Goal: Task Accomplishment & Management: Use online tool/utility

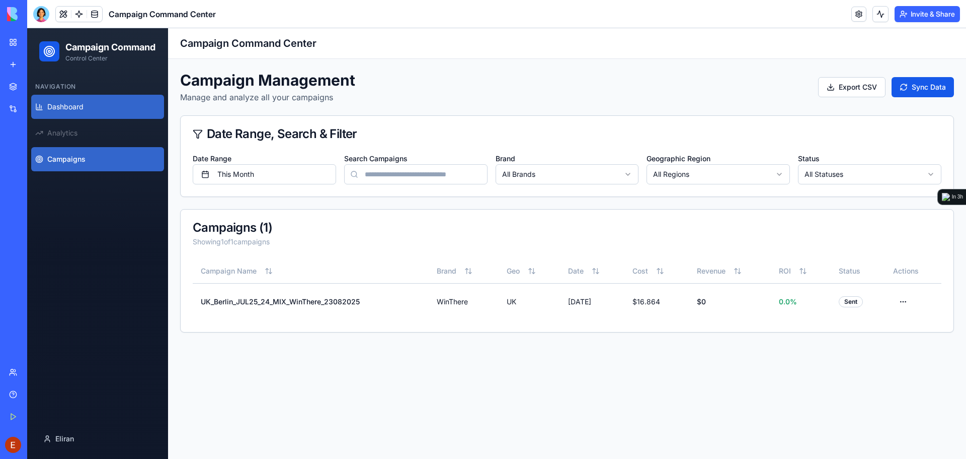
click at [83, 112] on span "Dashboard" at bounding box center [65, 107] width 36 height 10
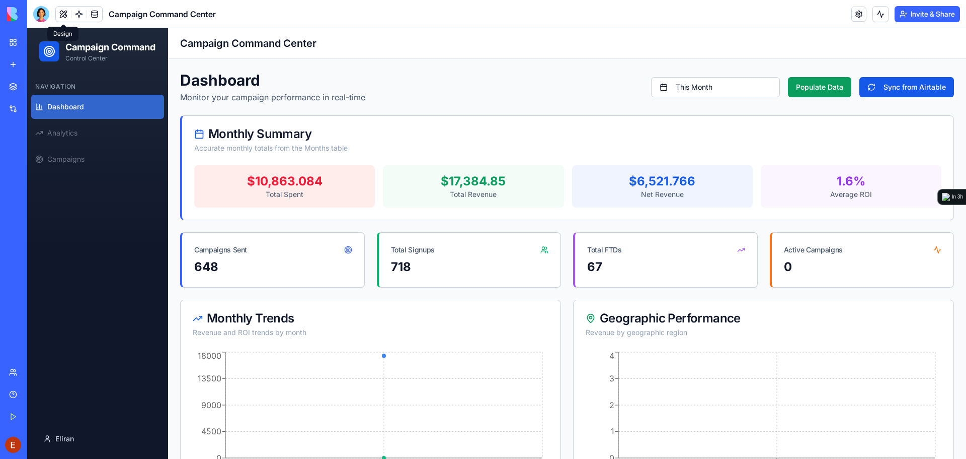
click at [66, 14] on button at bounding box center [63, 14] width 15 height 15
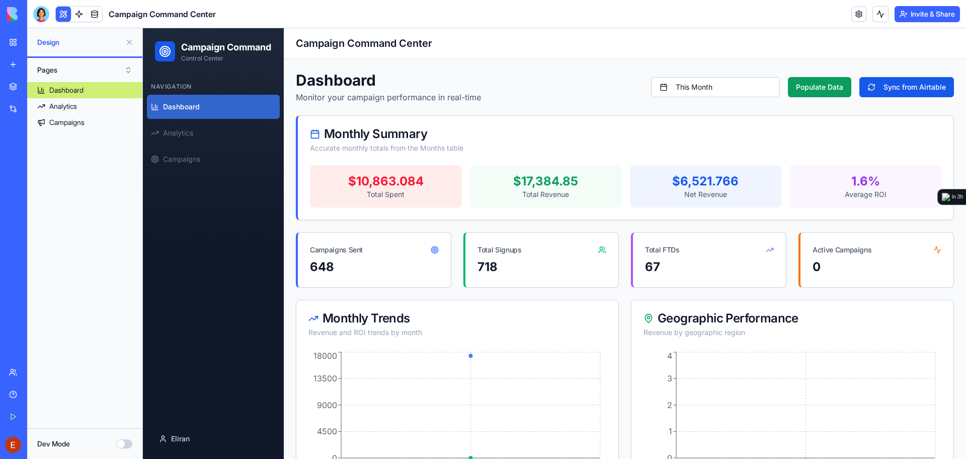
click at [121, 445] on button "Dev Mode" at bounding box center [124, 443] width 16 height 9
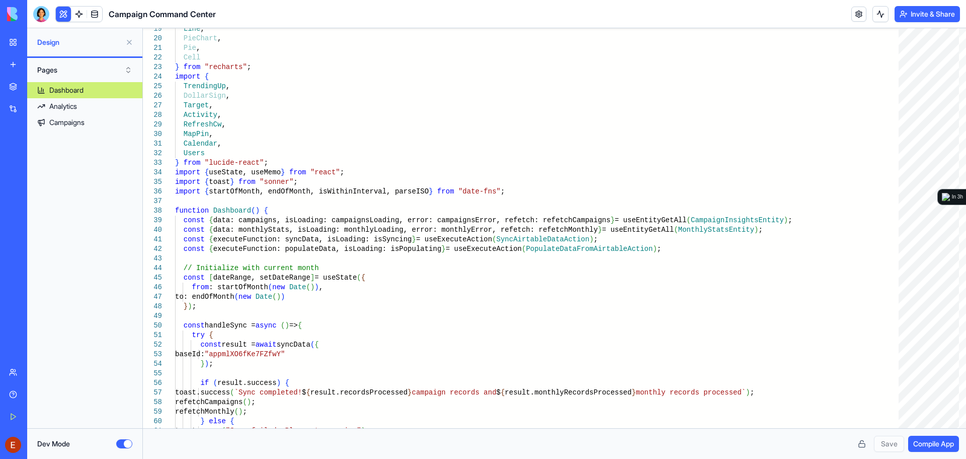
click at [129, 42] on button at bounding box center [129, 42] width 16 height 16
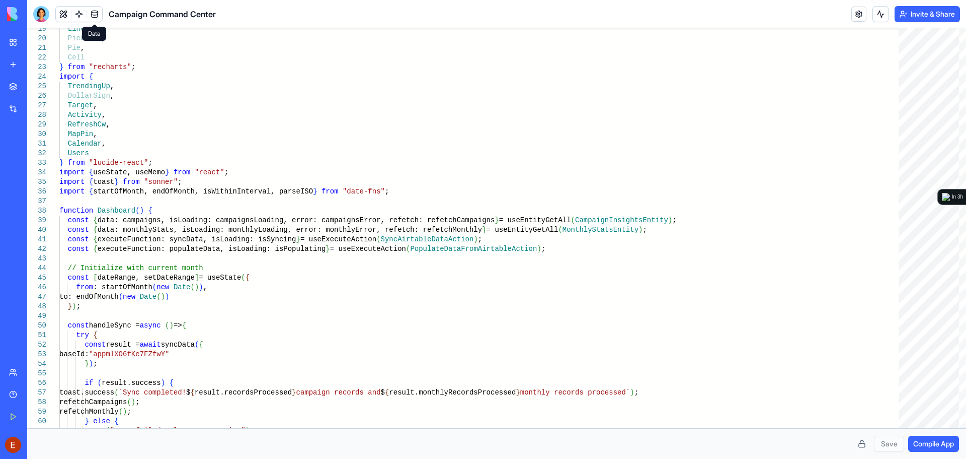
click at [89, 15] on link at bounding box center [94, 14] width 15 height 15
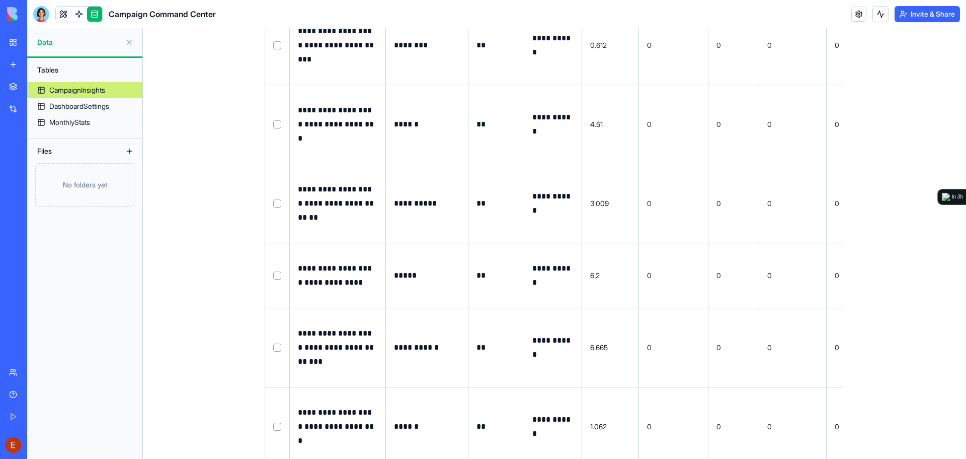
scroll to position [975, 0]
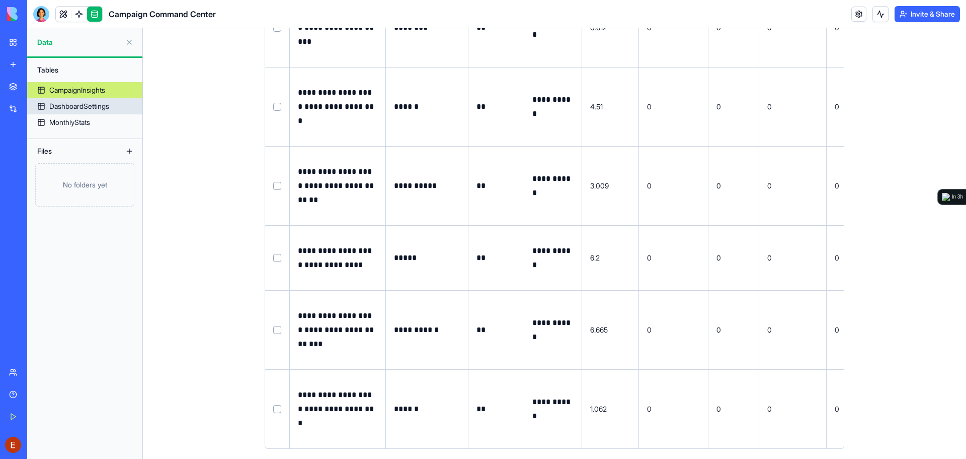
click at [88, 106] on div "DashboardSettings" at bounding box center [79, 106] width 60 height 10
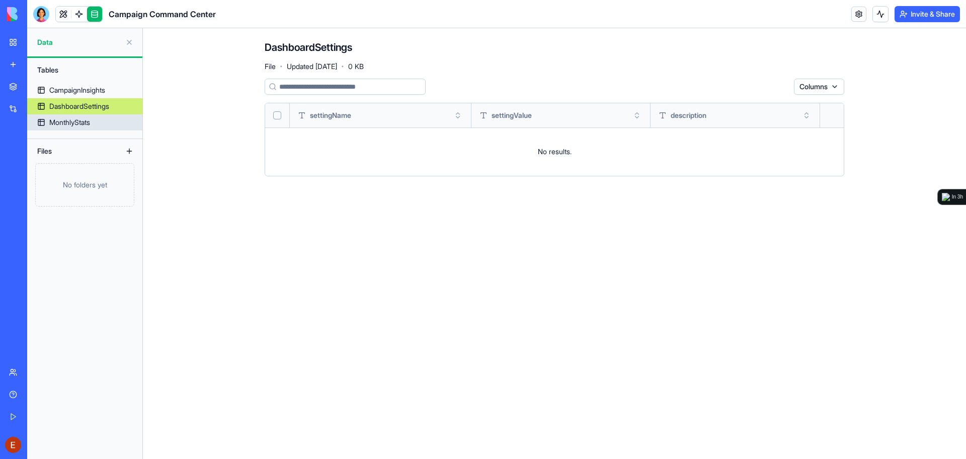
click at [70, 124] on div "MonthlyStats" at bounding box center [69, 122] width 41 height 10
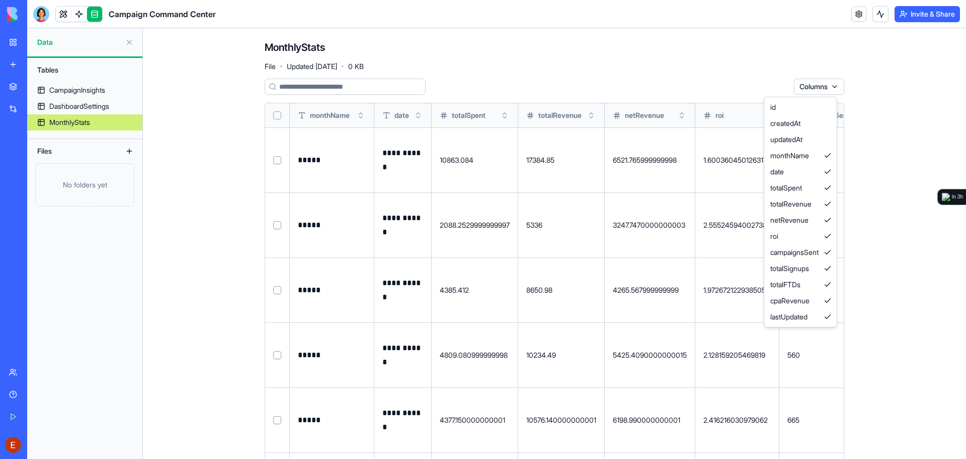
click at [825, 86] on html "**********" at bounding box center [483, 229] width 966 height 459
click at [915, 117] on html "**********" at bounding box center [483, 229] width 966 height 459
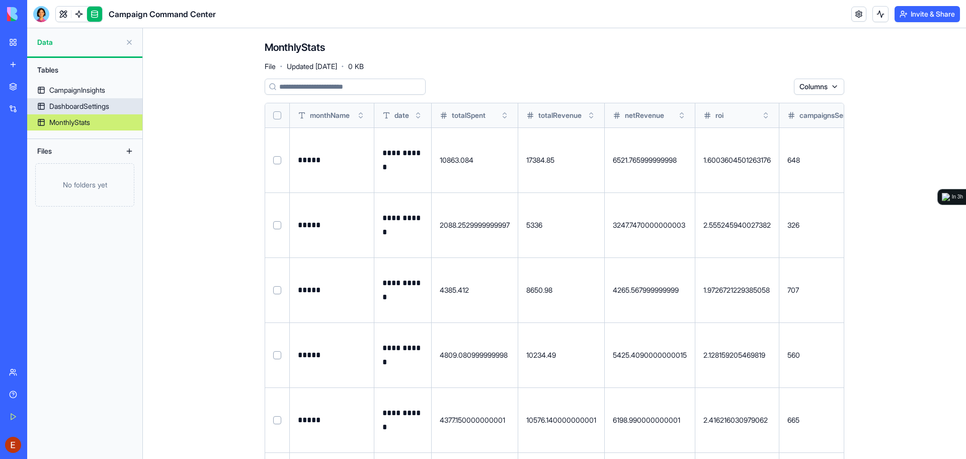
click at [94, 104] on div "DashboardSettings" at bounding box center [79, 106] width 60 height 10
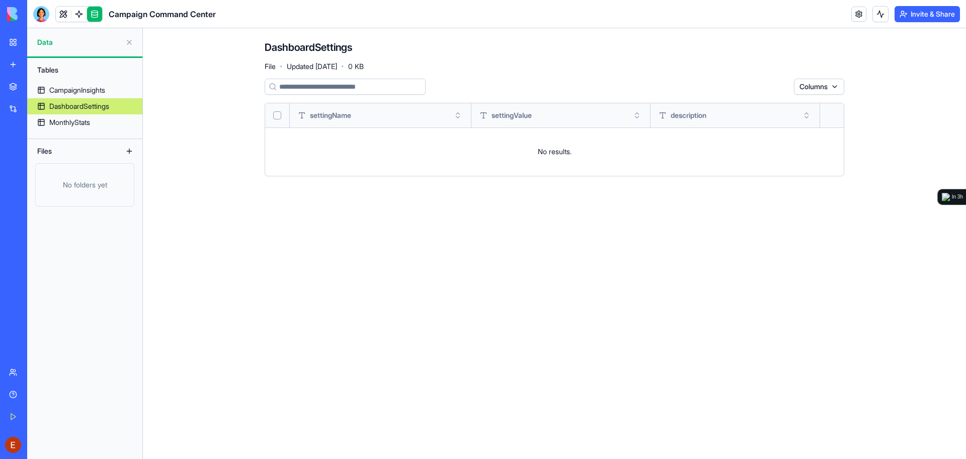
click at [275, 111] on button "Select all" at bounding box center [277, 115] width 8 height 8
click at [84, 86] on div "CampaignInsights" at bounding box center [77, 90] width 56 height 10
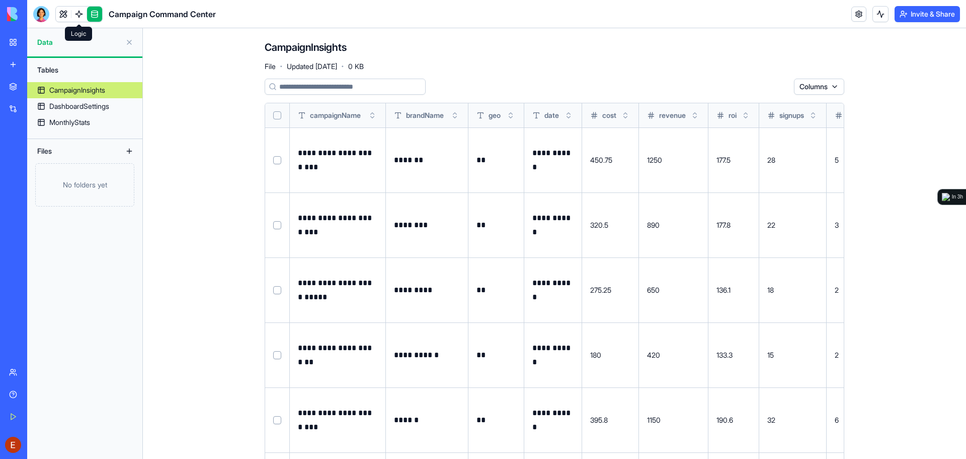
click at [79, 13] on link at bounding box center [78, 14] width 15 height 15
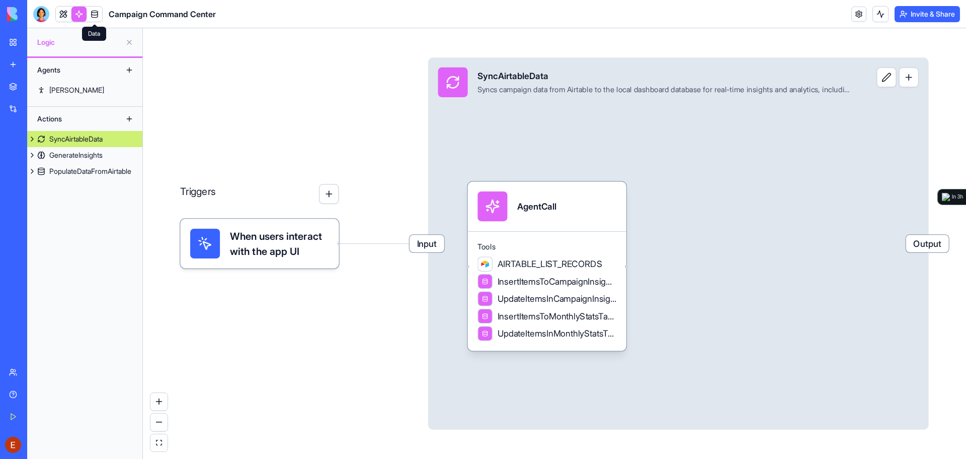
click at [262, 241] on span "When users interact with the app UI" at bounding box center [279, 244] width 99 height 30
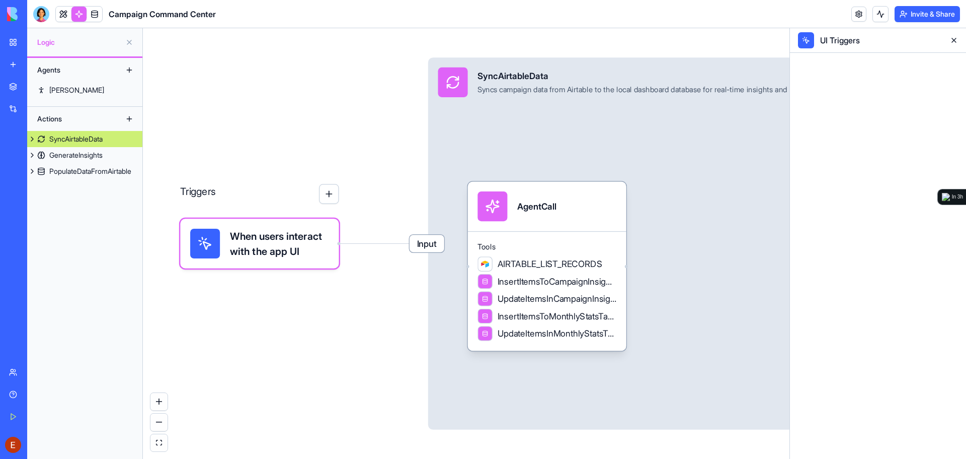
click at [432, 244] on span "Input" at bounding box center [427, 243] width 35 height 17
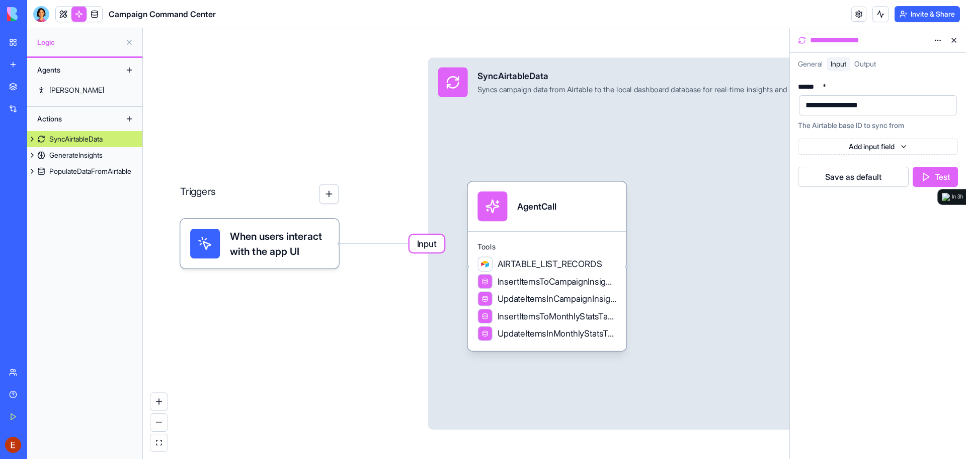
click at [874, 62] on span "Output" at bounding box center [866, 63] width 22 height 9
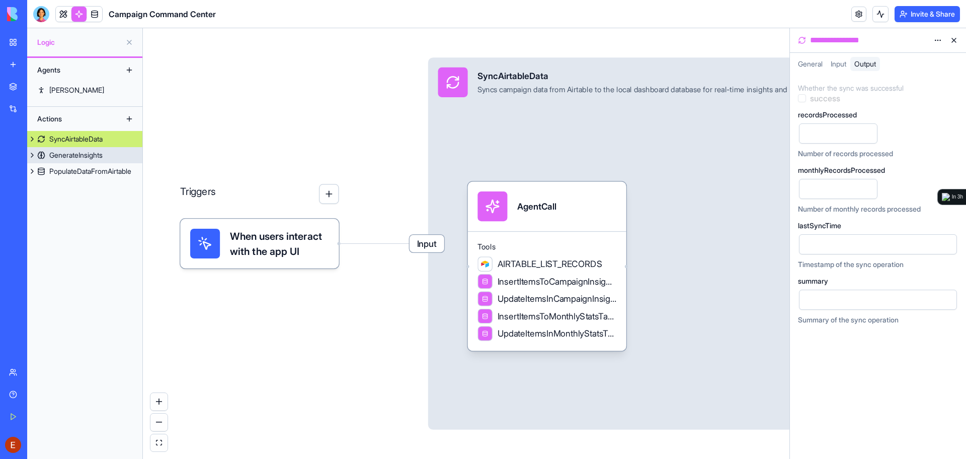
click at [92, 158] on div "GenerateInsights" at bounding box center [75, 155] width 53 height 10
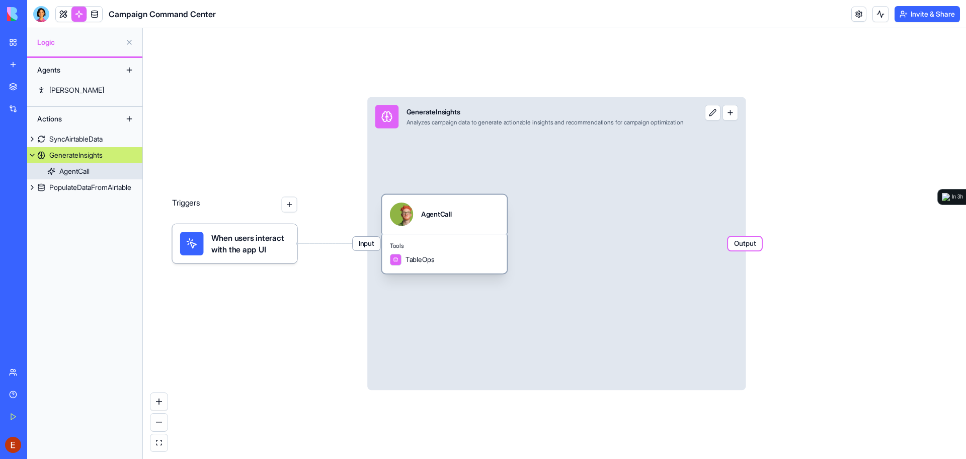
click at [90, 174] on div "AgentCall" at bounding box center [74, 171] width 30 height 10
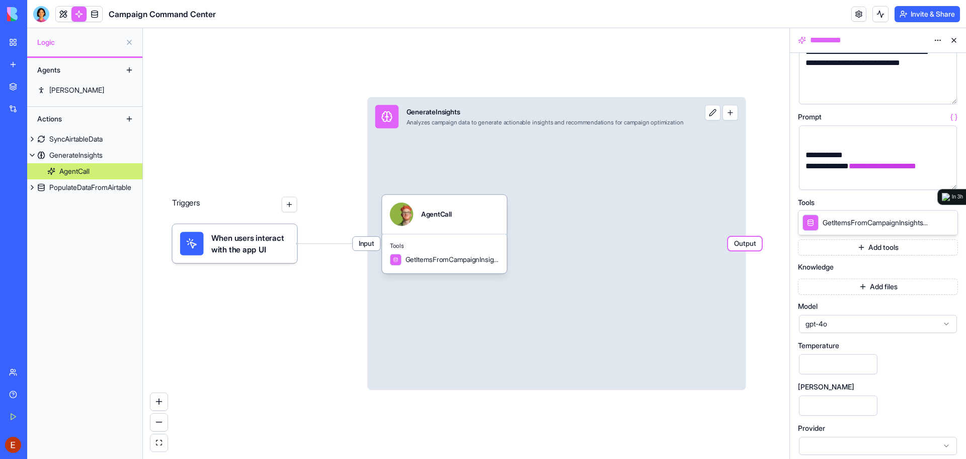
scroll to position [80, 0]
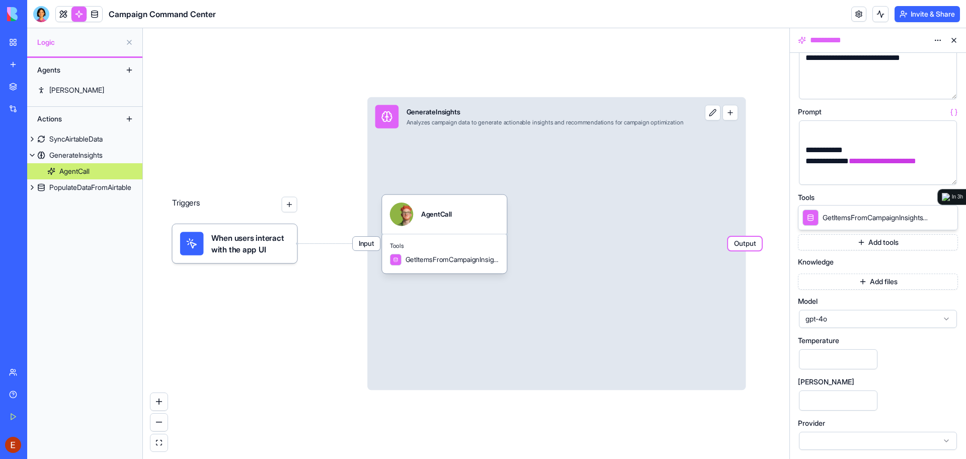
click at [37, 43] on div "My Workspace" at bounding box center [30, 42] width 13 height 10
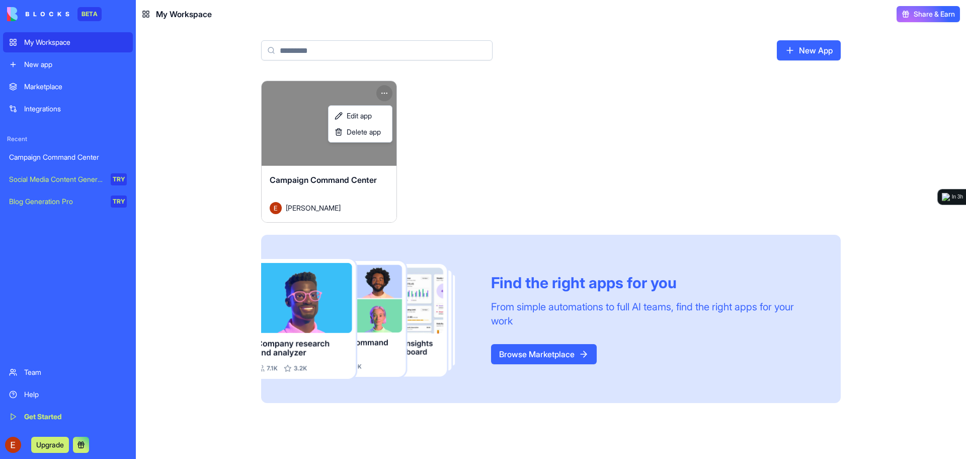
click at [387, 90] on html "BETA My Workspace New app Marketplace Integrations Recent Campaign Command Cent…" at bounding box center [483, 229] width 966 height 459
click at [364, 112] on span "Edit app" at bounding box center [359, 116] width 25 height 10
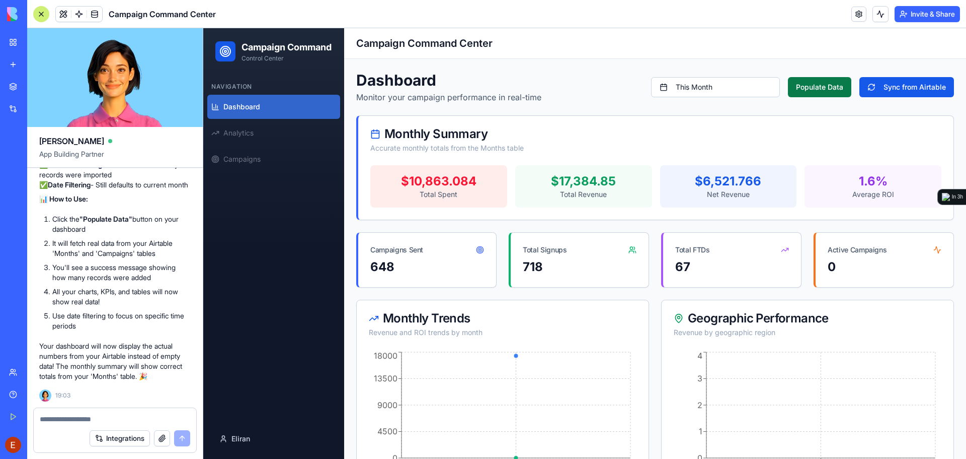
click at [820, 87] on button "Populate Data" at bounding box center [819, 87] width 63 height 20
